Goal: Task Accomplishment & Management: Use online tool/utility

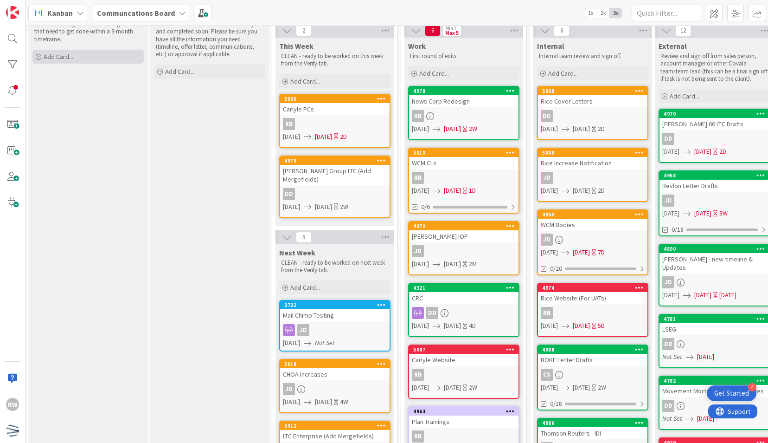
click at [74, 58] on div "Add Card..." at bounding box center [87, 57] width 111 height 14
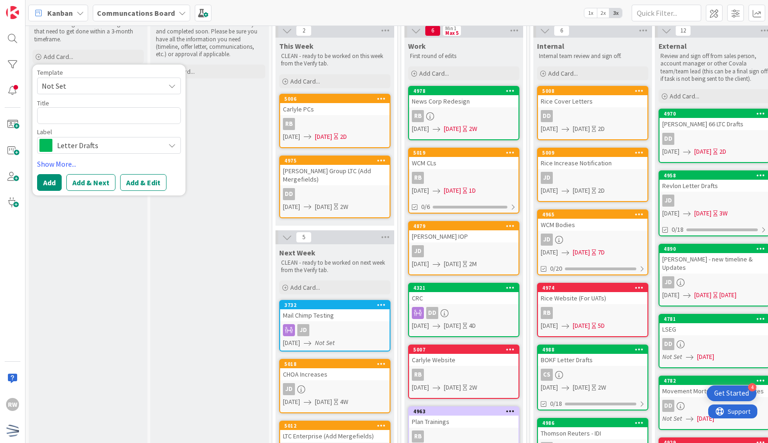
click at [92, 84] on span "Not Set" at bounding box center [100, 86] width 116 height 12
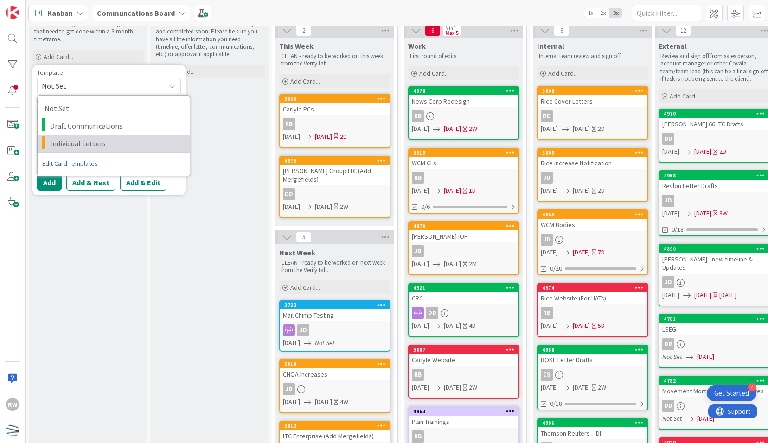
click at [85, 145] on span "Individual Letters" at bounding box center [116, 143] width 133 height 12
type textarea "x"
type textarea "Individual Letters"
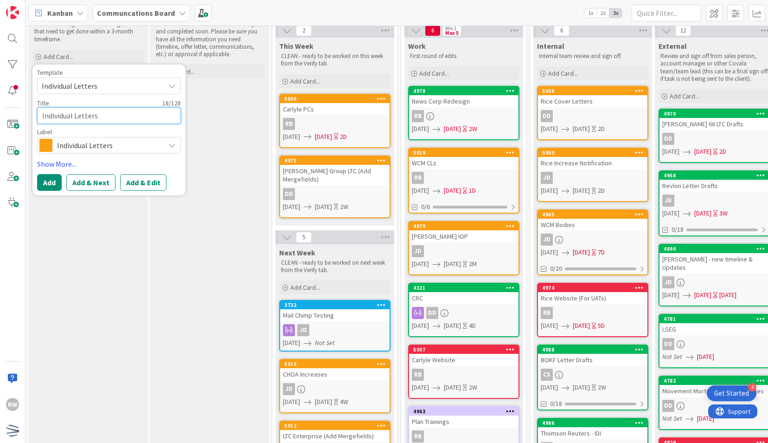
drag, startPoint x: 104, startPoint y: 113, endPoint x: 3, endPoint y: 107, distance: 101.8
click at [3, 107] on div "RW Kanban Communcations Board 1x 2x 3x 0 Backlog DIRTY - Backlog of tasks and a…" at bounding box center [384, 221] width 768 height 443
type textarea "x"
type textarea "N"
type textarea "x"
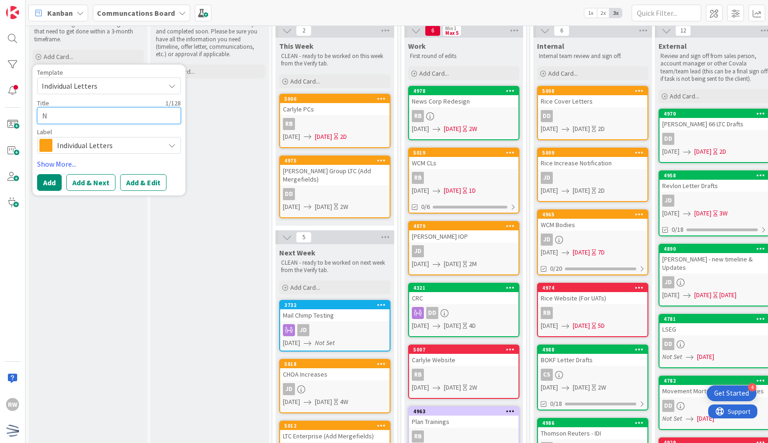
type textarea "Ne"
type textarea "x"
type textarea "New"
type textarea "x"
type textarea "News"
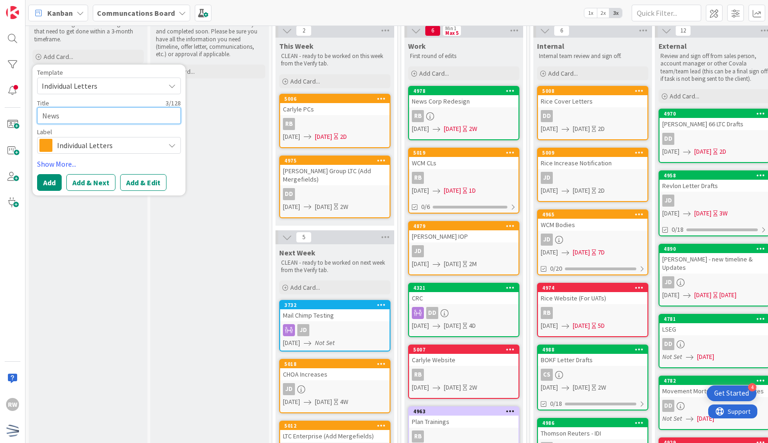
type textarea "x"
type textarea "News"
type textarea "x"
type textarea "News Co"
type textarea "x"
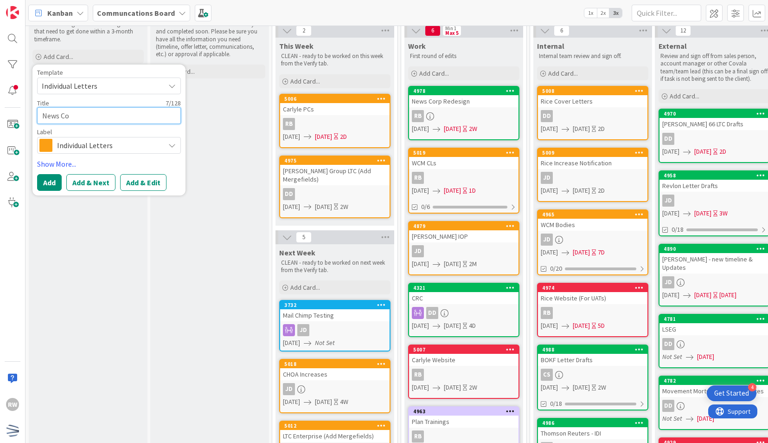
type textarea "News Cor"
type textarea "x"
type textarea "News Corp"
type textarea "x"
type textarea "News Corp"
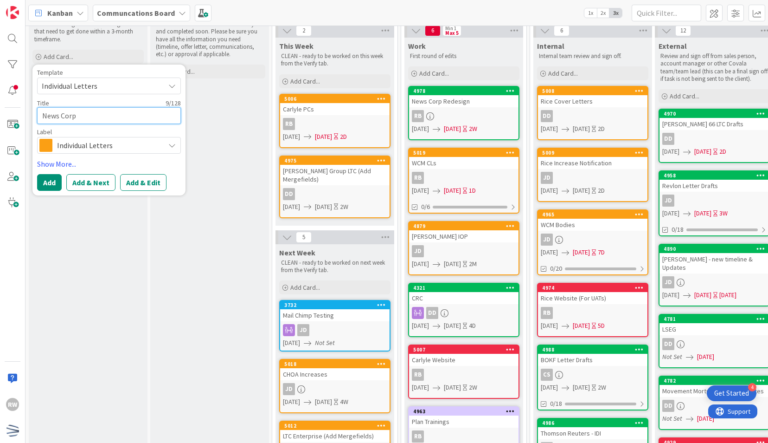
type textarea "x"
type textarea "News Corp B"
type textarea "x"
type textarea "News Corp Bo"
type textarea "x"
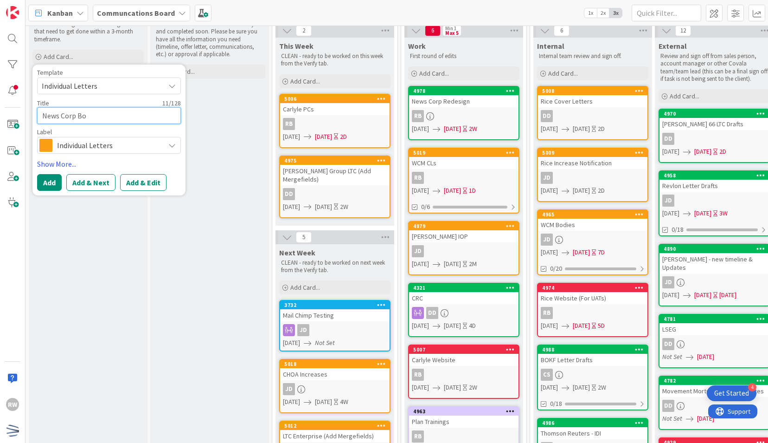
type textarea "News Corp Bod"
type textarea "x"
type textarea "News Corp Bodi"
type textarea "x"
type textarea "News Corp Bodie"
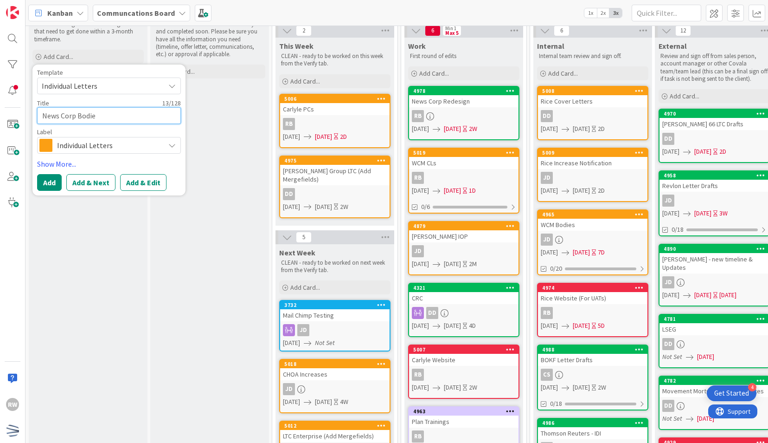
type textarea "x"
type textarea "News Corp Bodies"
click at [66, 165] on link "Show More..." at bounding box center [109, 163] width 144 height 11
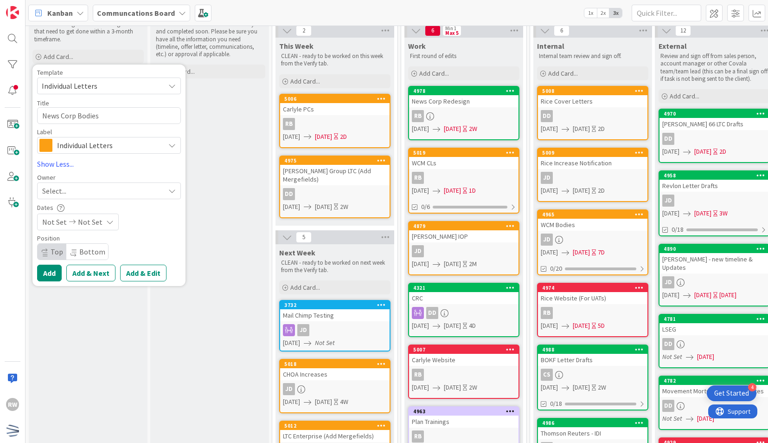
click at [73, 188] on div "Select..." at bounding box center [103, 190] width 122 height 11
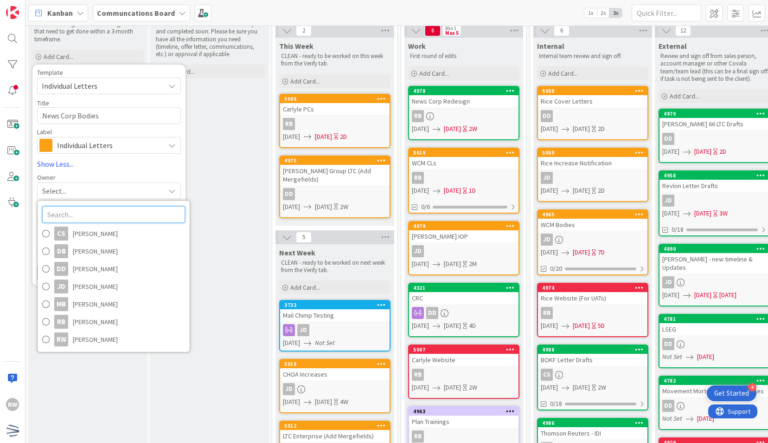
click at [81, 211] on input "text" at bounding box center [113, 214] width 143 height 17
click at [96, 283] on span "[PERSON_NAME]" at bounding box center [95, 286] width 45 height 14
type textarea "x"
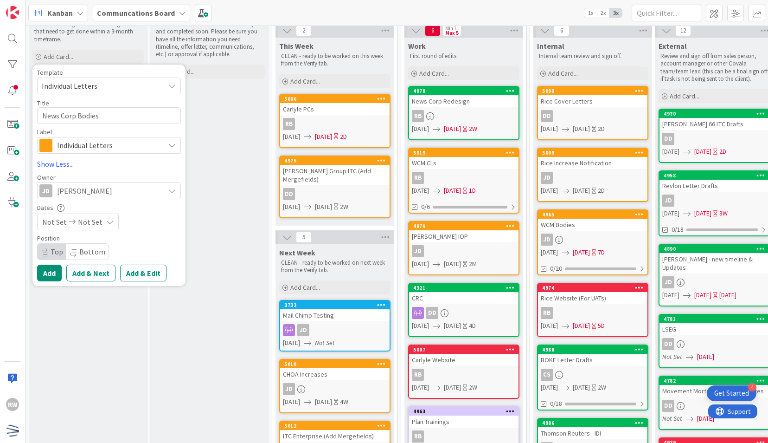
click at [101, 222] on div "Not Set Not Set" at bounding box center [78, 221] width 82 height 17
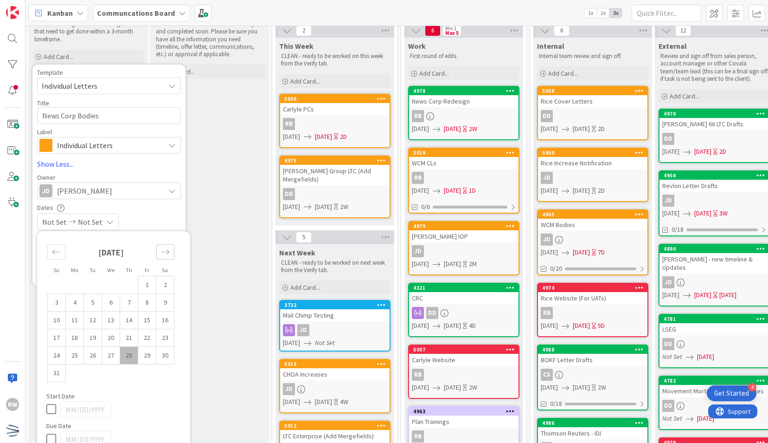
click at [165, 250] on icon "Move forward to switch to the next month." at bounding box center [165, 251] width 9 height 9
click at [143, 281] on td "5" at bounding box center [147, 285] width 18 height 18
type input "[DATE]"
type textarea "x"
click at [61, 255] on div "Move backward to switch to the previous month." at bounding box center [56, 251] width 18 height 15
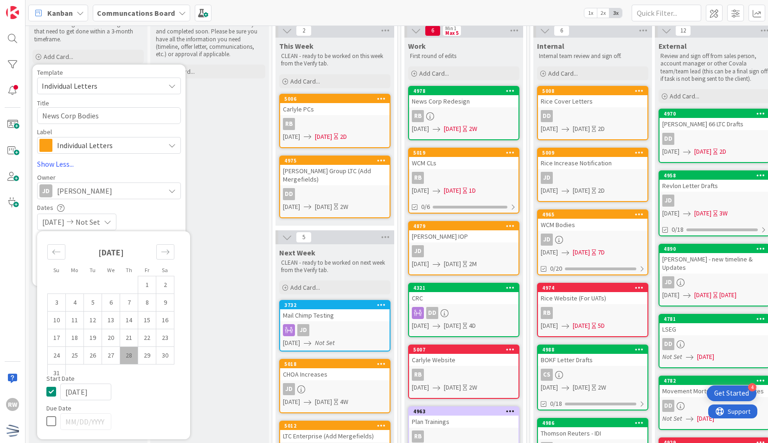
click at [60, 218] on span "[DATE]" at bounding box center [53, 221] width 22 height 11
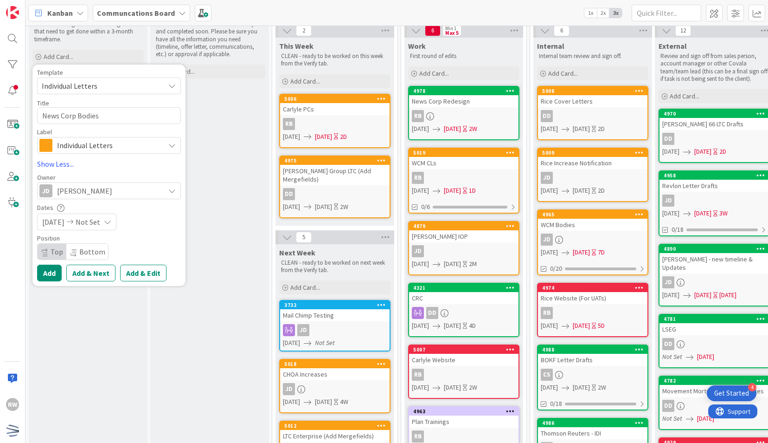
click at [64, 221] on span "[DATE]" at bounding box center [53, 221] width 22 height 11
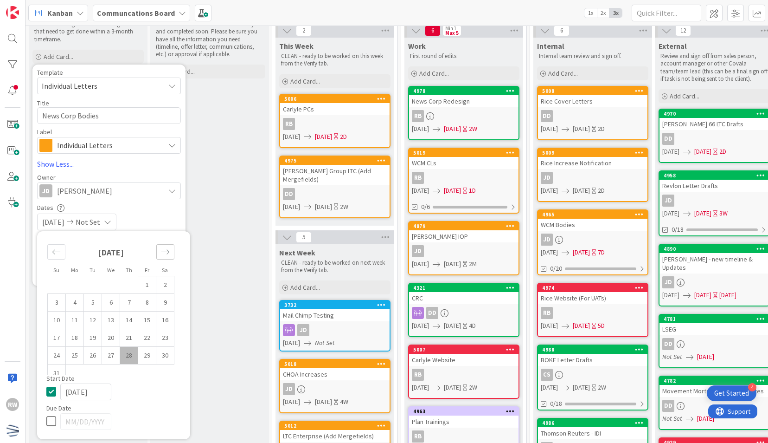
click at [167, 244] on div "Move forward to switch to the next month." at bounding box center [165, 251] width 18 height 15
click at [95, 287] on td "2" at bounding box center [93, 285] width 18 height 18
type input "[DATE]"
type textarea "x"
click at [100, 220] on span "Not Set" at bounding box center [88, 221] width 25 height 11
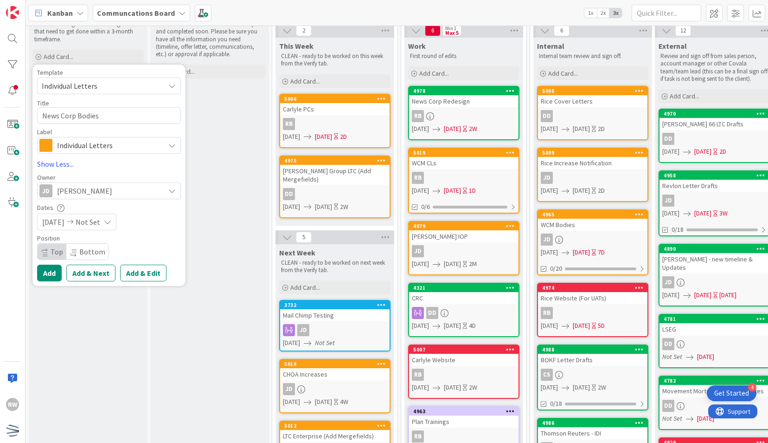
click at [100, 222] on span "Not Set" at bounding box center [88, 221] width 25 height 11
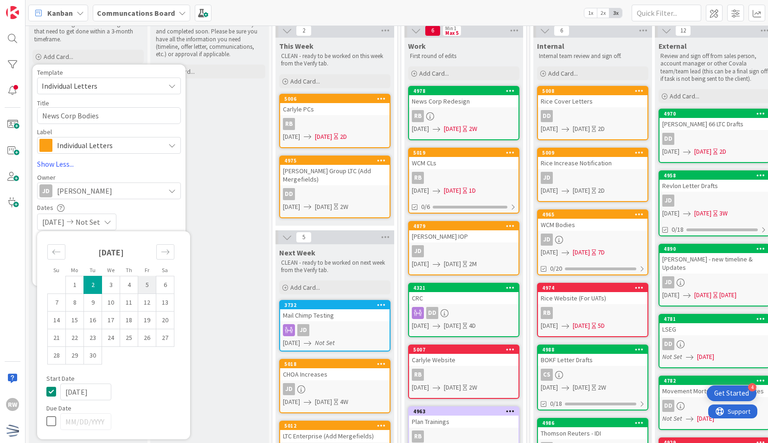
click at [144, 280] on td "5" at bounding box center [147, 285] width 18 height 18
type input "[DATE]"
type textarea "x"
click at [160, 214] on div "[DATE] [DATE]" at bounding box center [109, 221] width 144 height 17
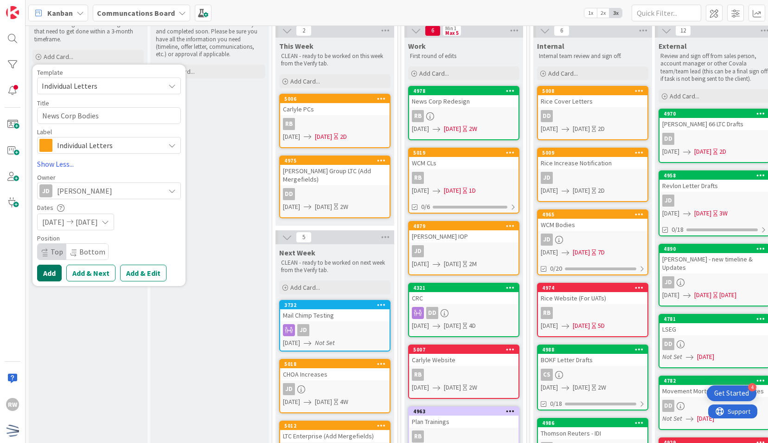
click at [48, 272] on button "Add" at bounding box center [49, 272] width 25 height 17
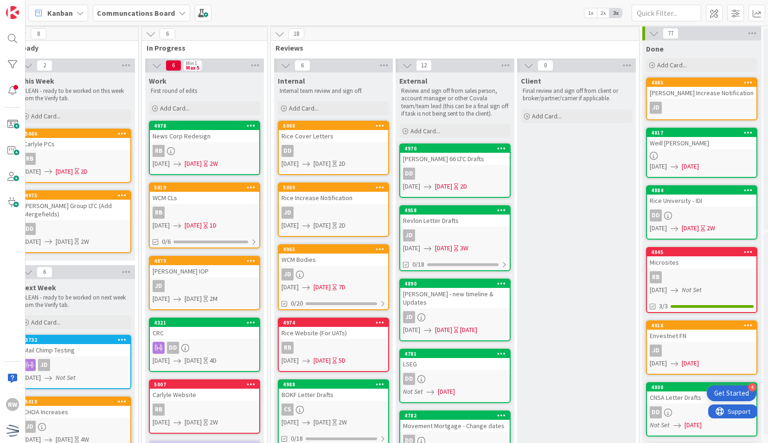
scroll to position [1, 217]
